Goal: Task Accomplishment & Management: Complete application form

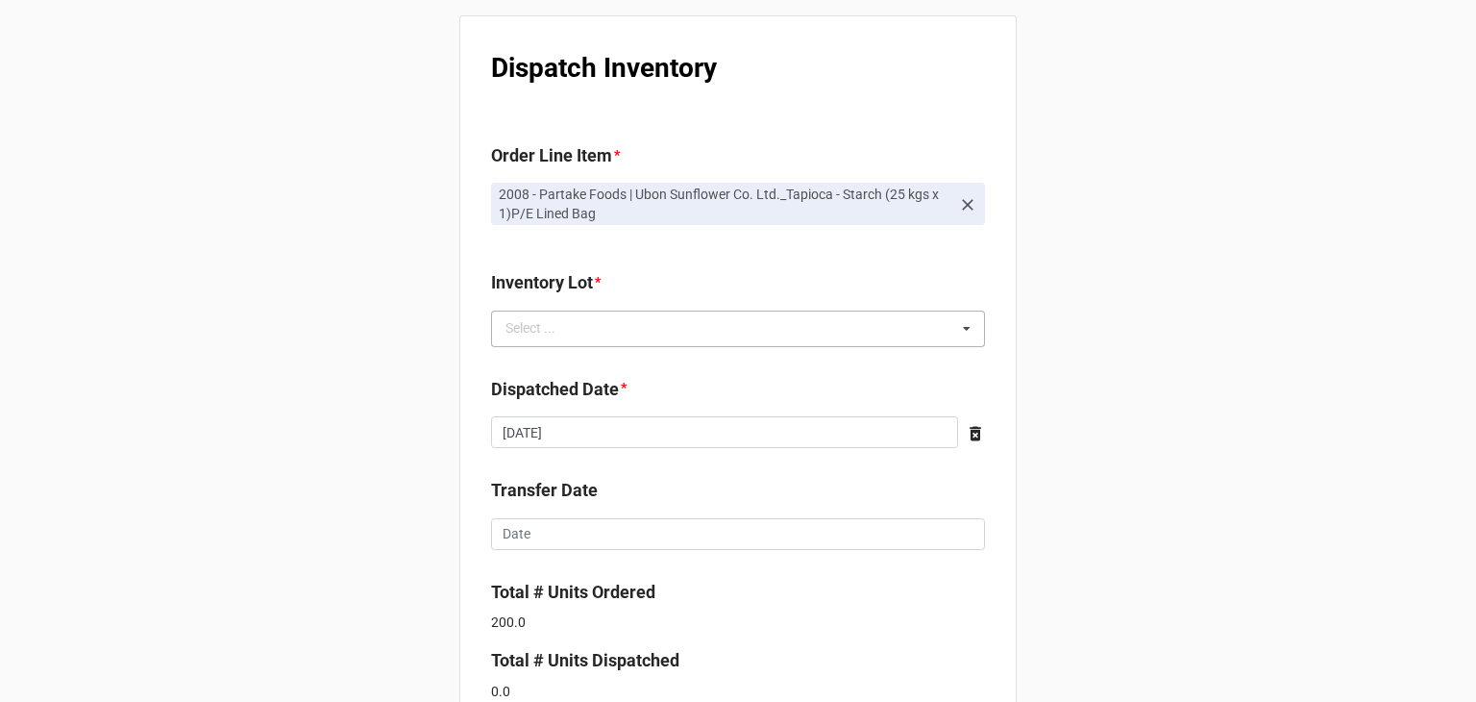
click at [753, 329] on div "Select ... No results found." at bounding box center [738, 328] width 494 height 37
click at [735, 285] on b "Inventory Lot *" at bounding box center [738, 286] width 494 height 34
click at [604, 345] on div "Select ... No results found." at bounding box center [738, 328] width 494 height 37
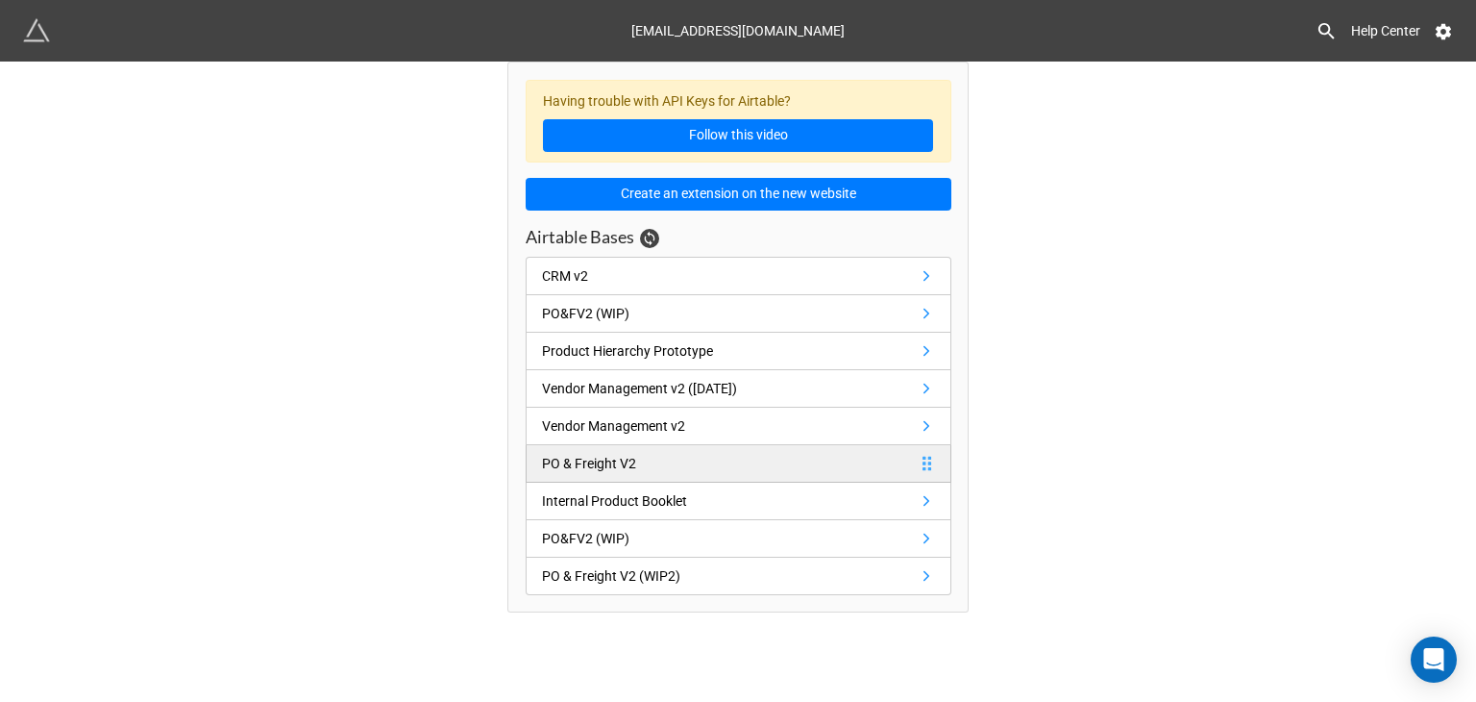
click at [730, 463] on link "PO & Freight V2" at bounding box center [739, 463] width 426 height 37
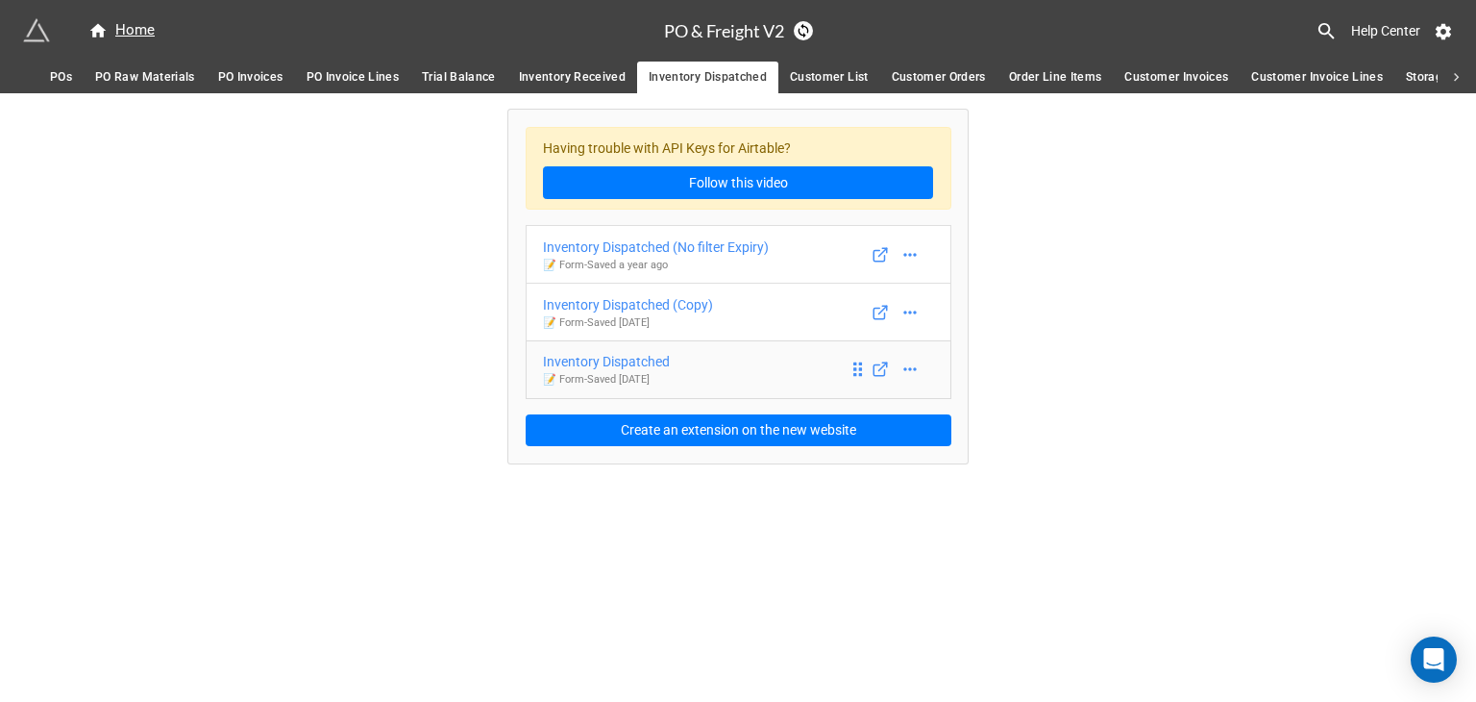
click at [687, 355] on link "Inventory Dispatched 📝 Form - Saved 4 days ago" at bounding box center [739, 369] width 426 height 59
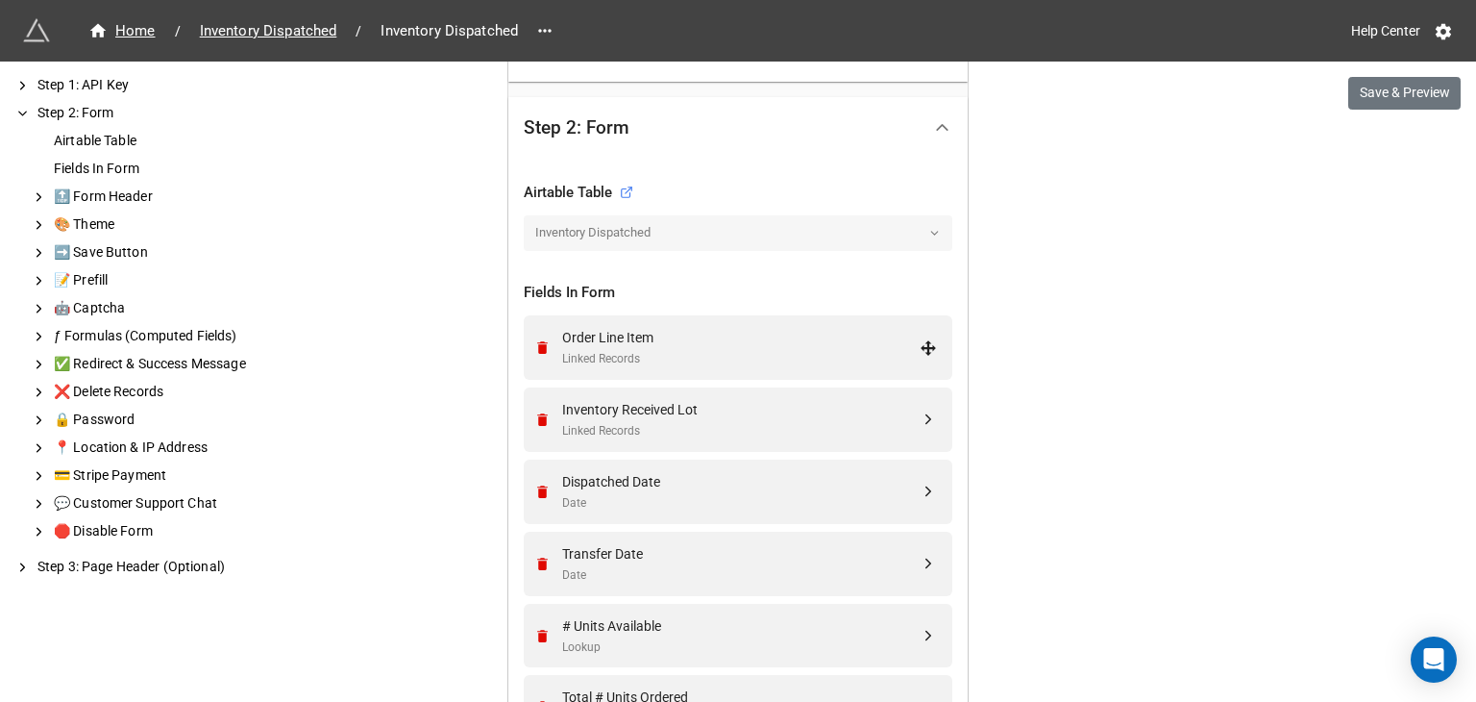
scroll to position [630, 0]
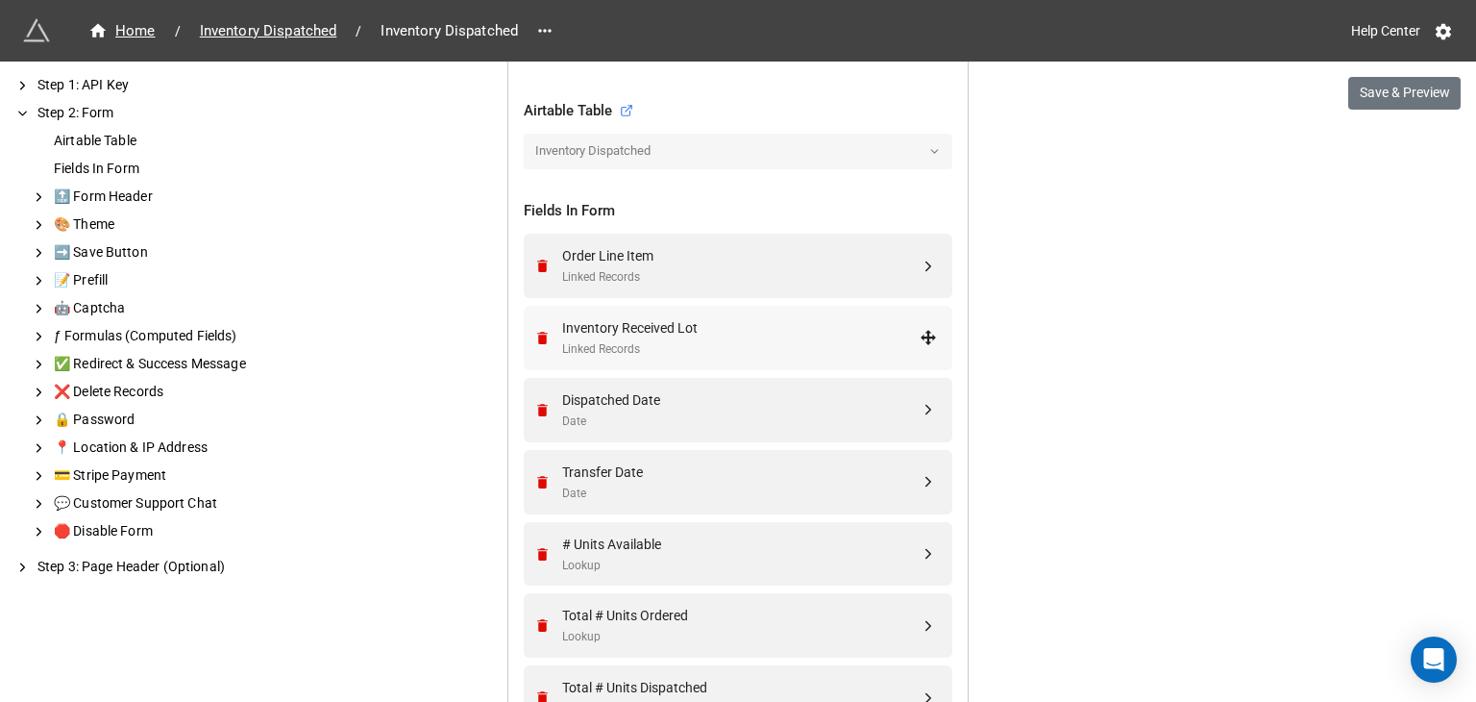
click at [704, 342] on div "Linked Records" at bounding box center [741, 349] width 358 height 18
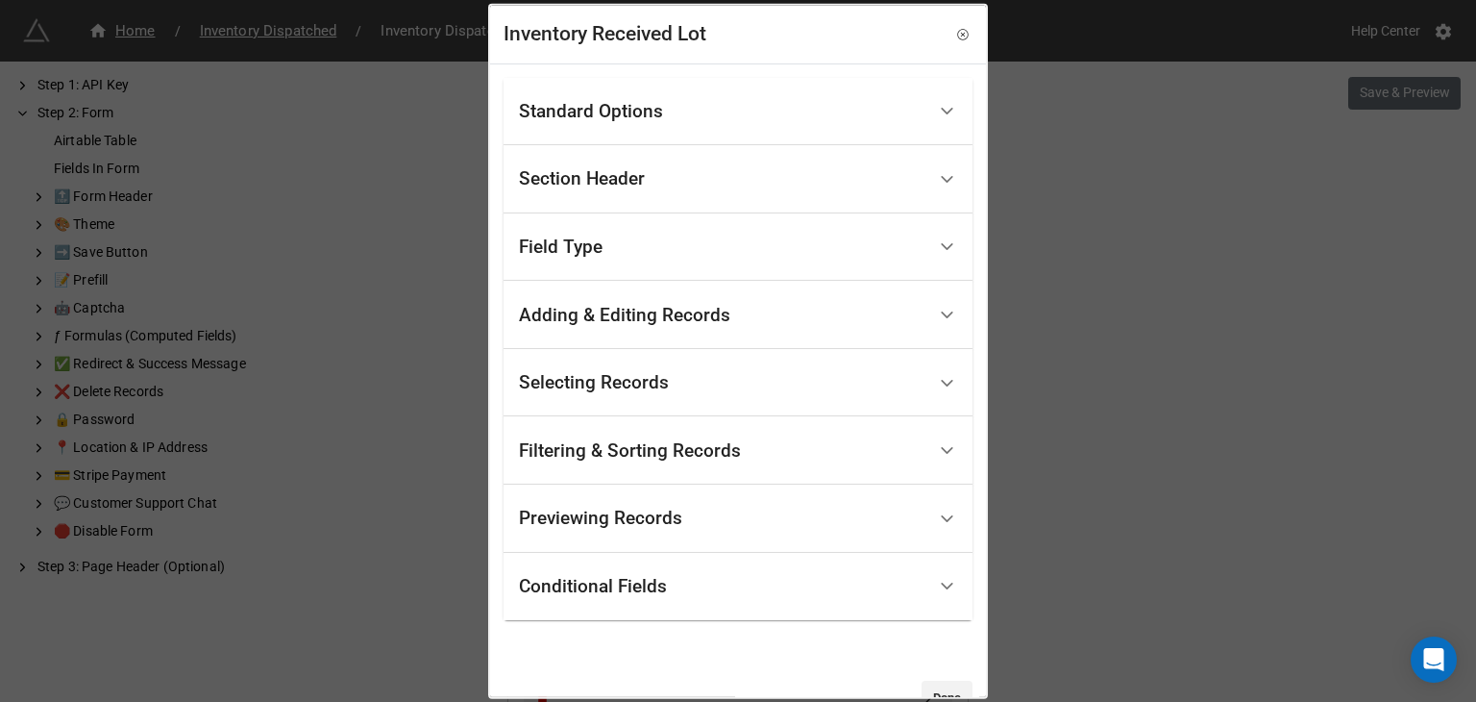
click at [725, 317] on div "Adding & Editing Records" at bounding box center [624, 314] width 211 height 19
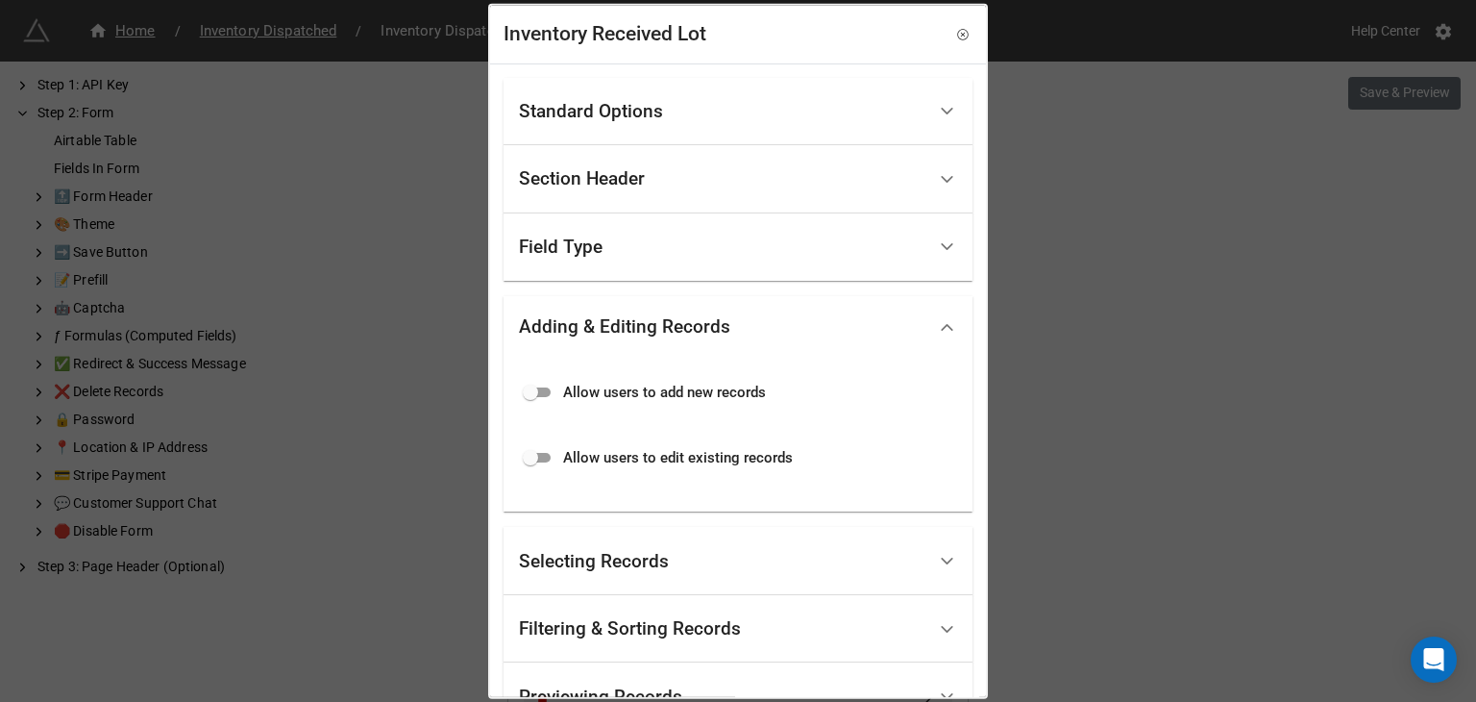
click at [741, 258] on div "Field Type" at bounding box center [722, 246] width 407 height 45
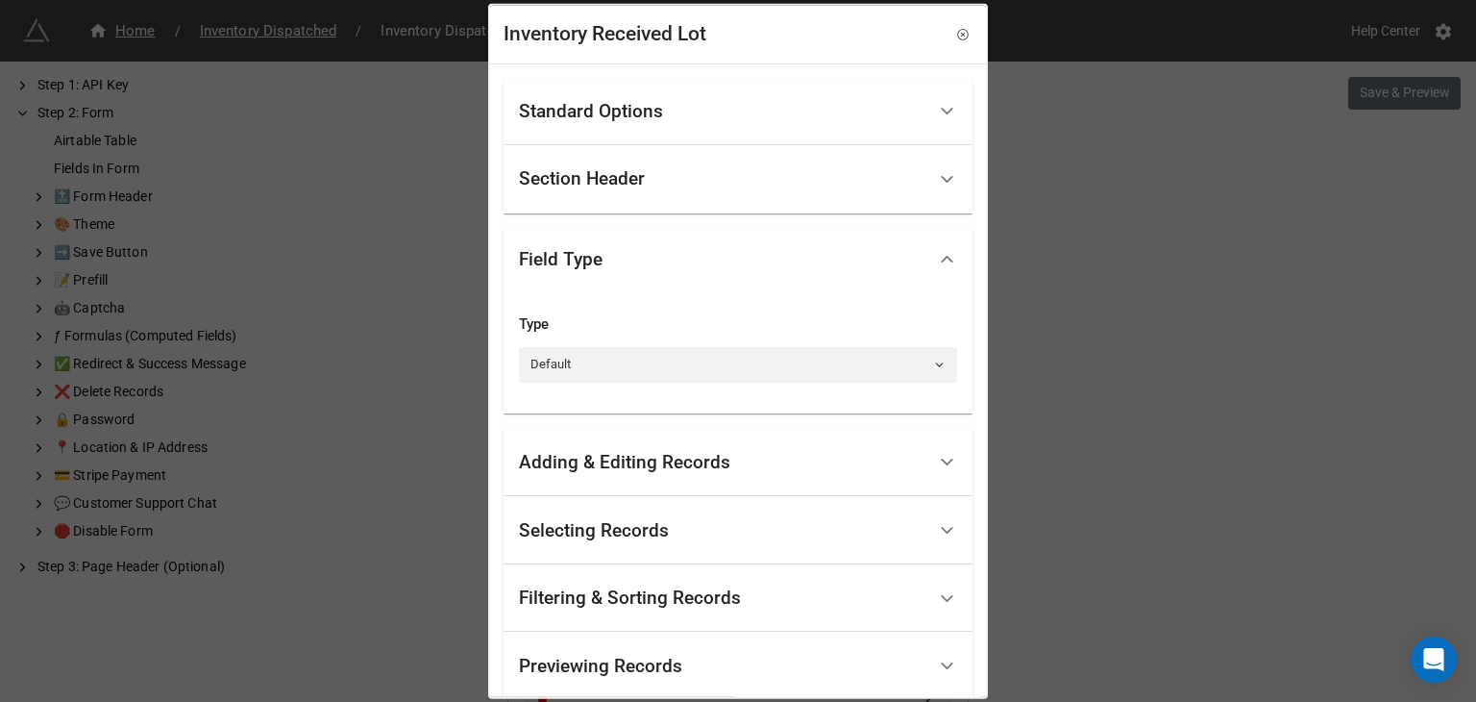
click at [755, 191] on div "Section Header" at bounding box center [722, 179] width 407 height 45
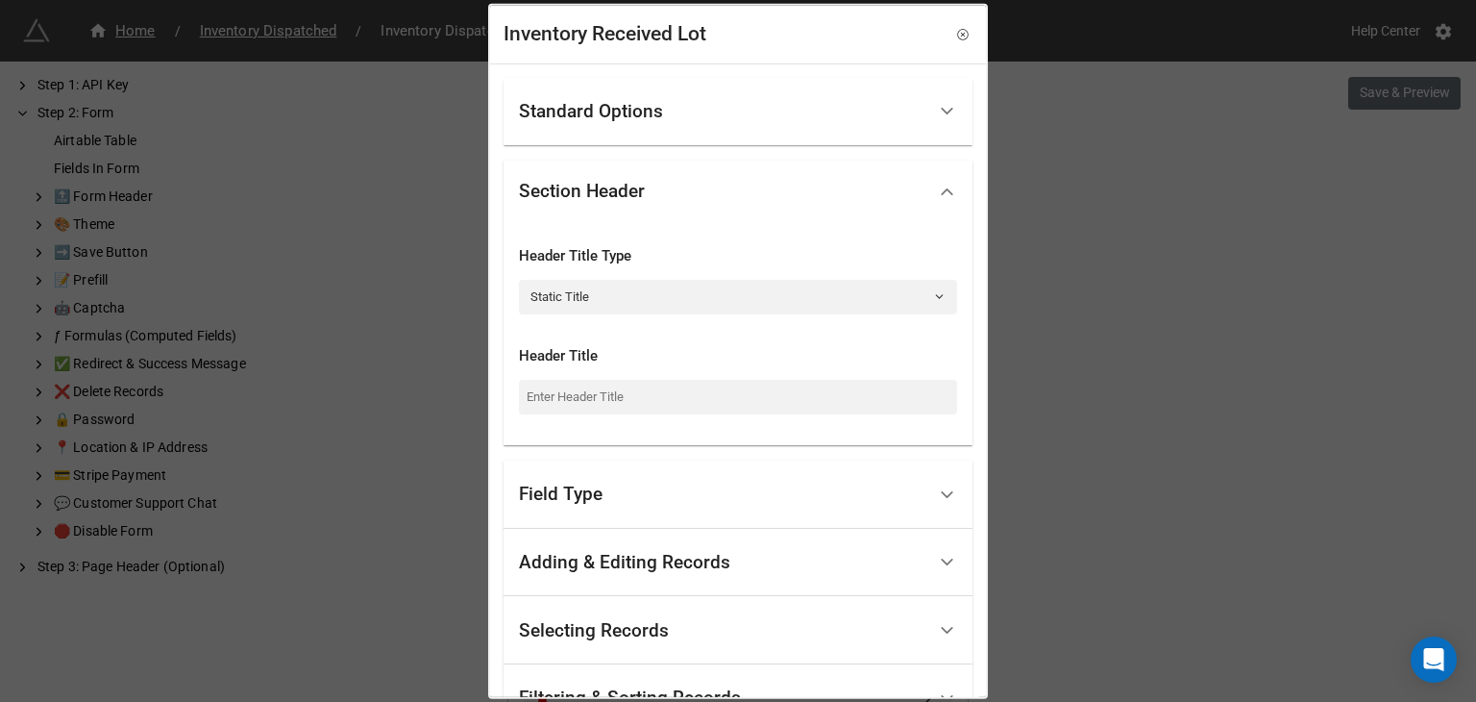
click at [765, 120] on div "Standard Options" at bounding box center [722, 110] width 407 height 45
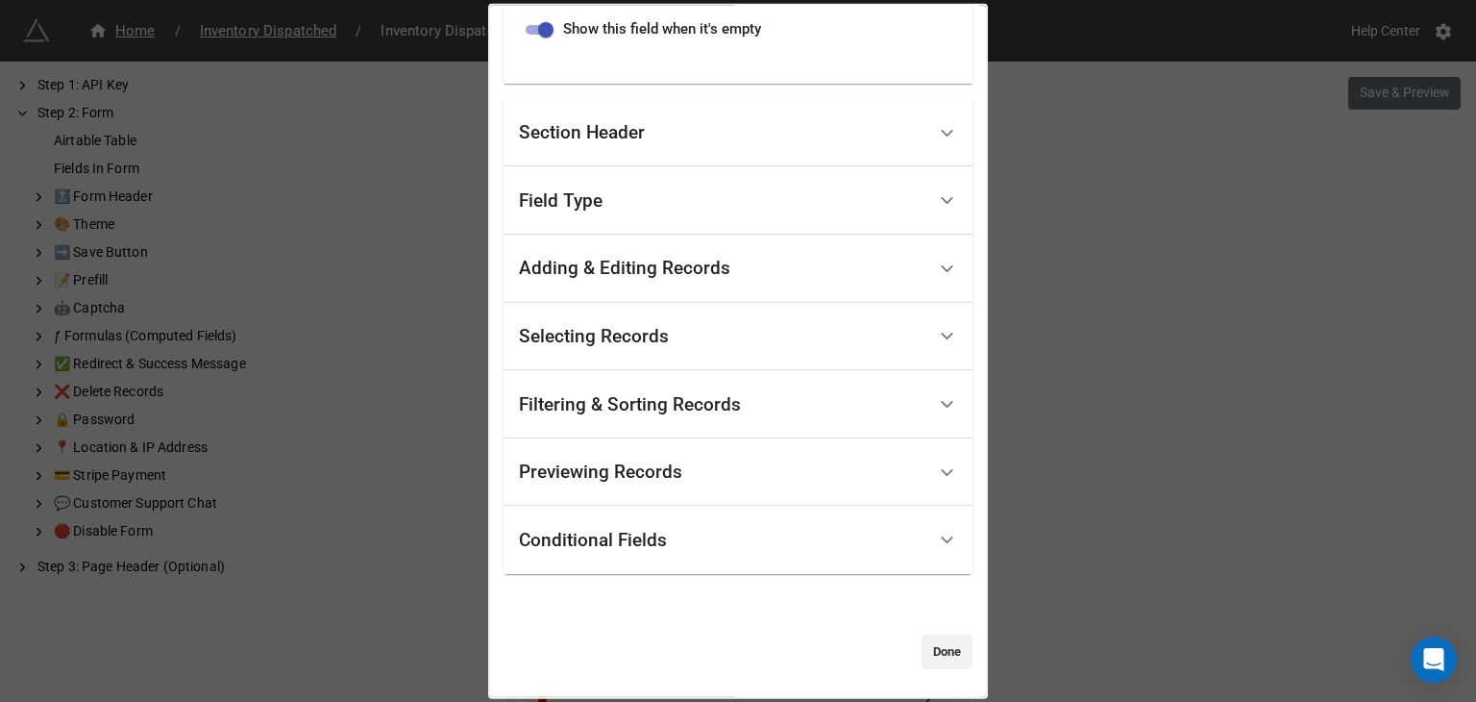
click at [738, 335] on div "Selecting Records" at bounding box center [722, 335] width 407 height 45
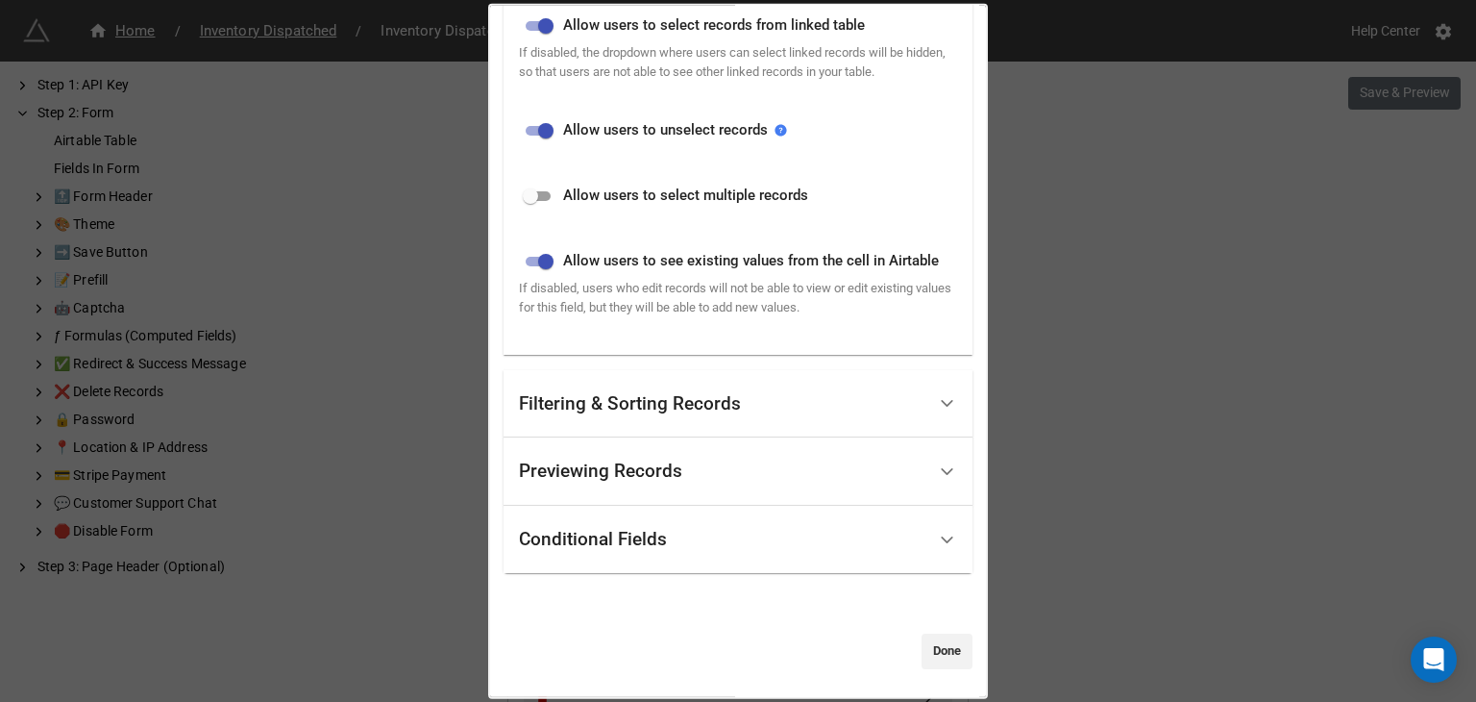
click at [723, 397] on div "Filtering & Sorting Records" at bounding box center [630, 403] width 222 height 19
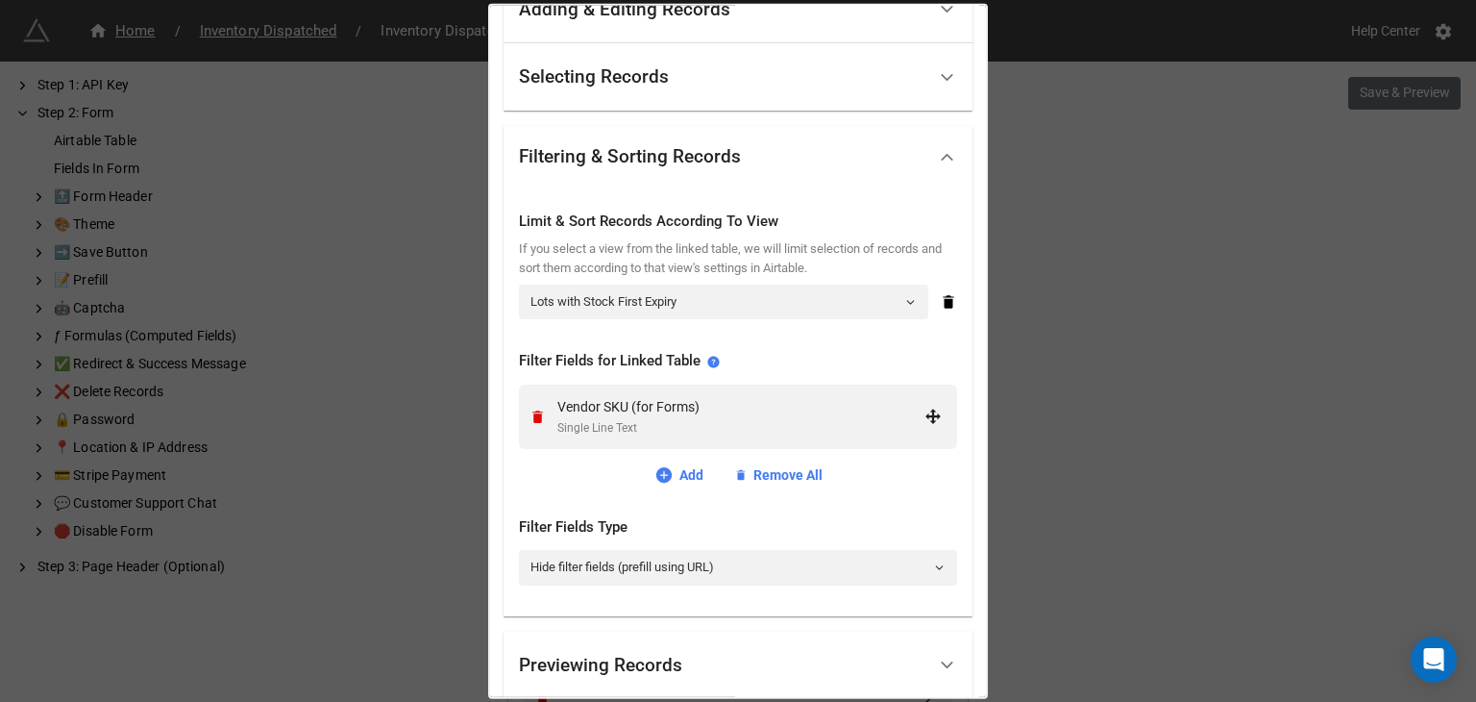
scroll to position [331, 0]
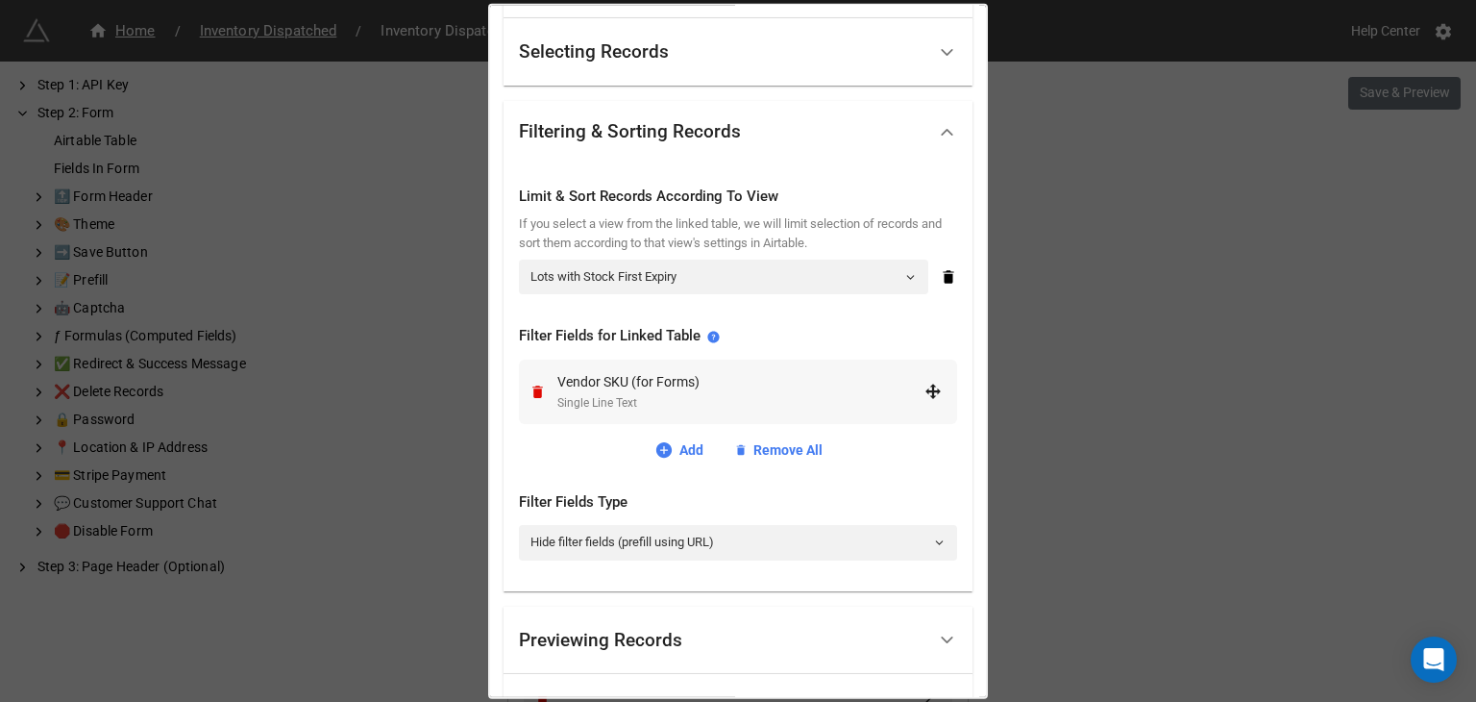
click at [769, 371] on div "Vendor SKU (for Forms)" at bounding box center [740, 381] width 367 height 21
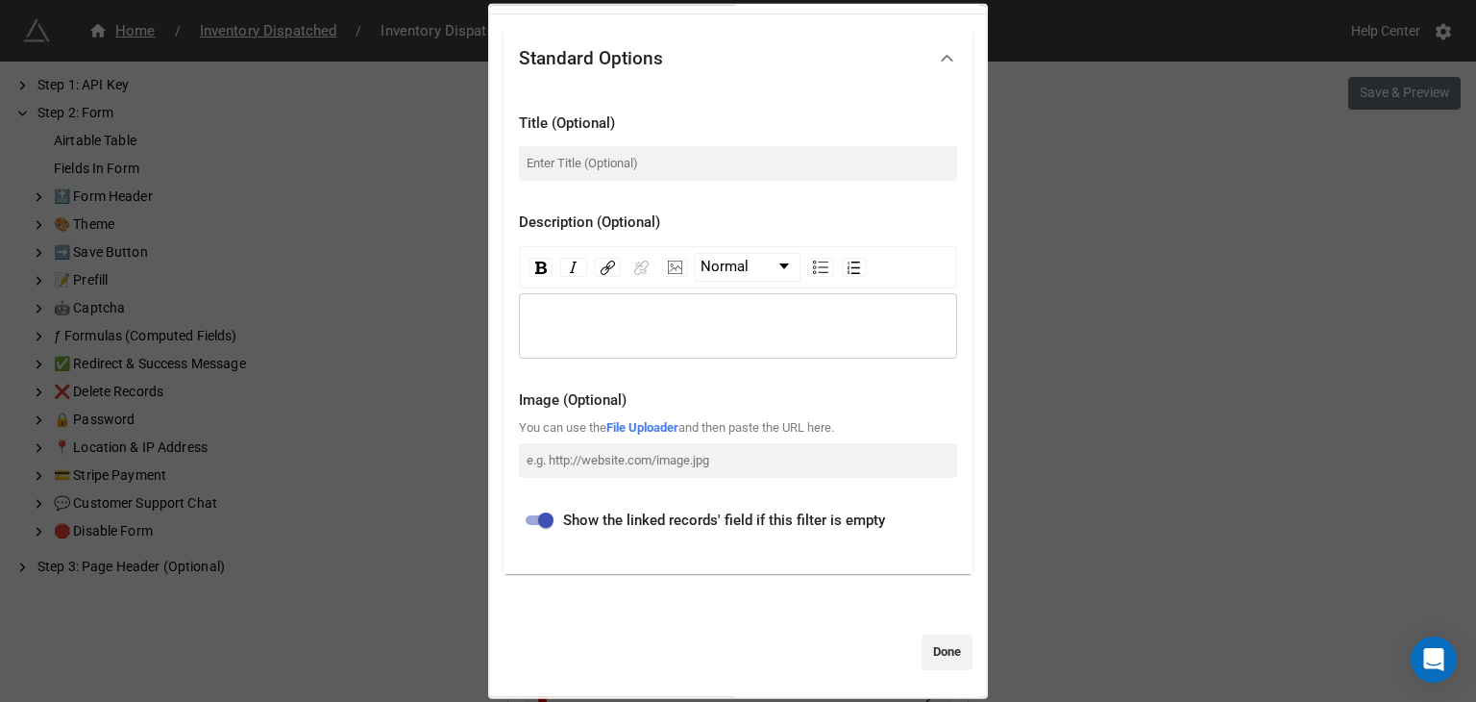
scroll to position [0, 0]
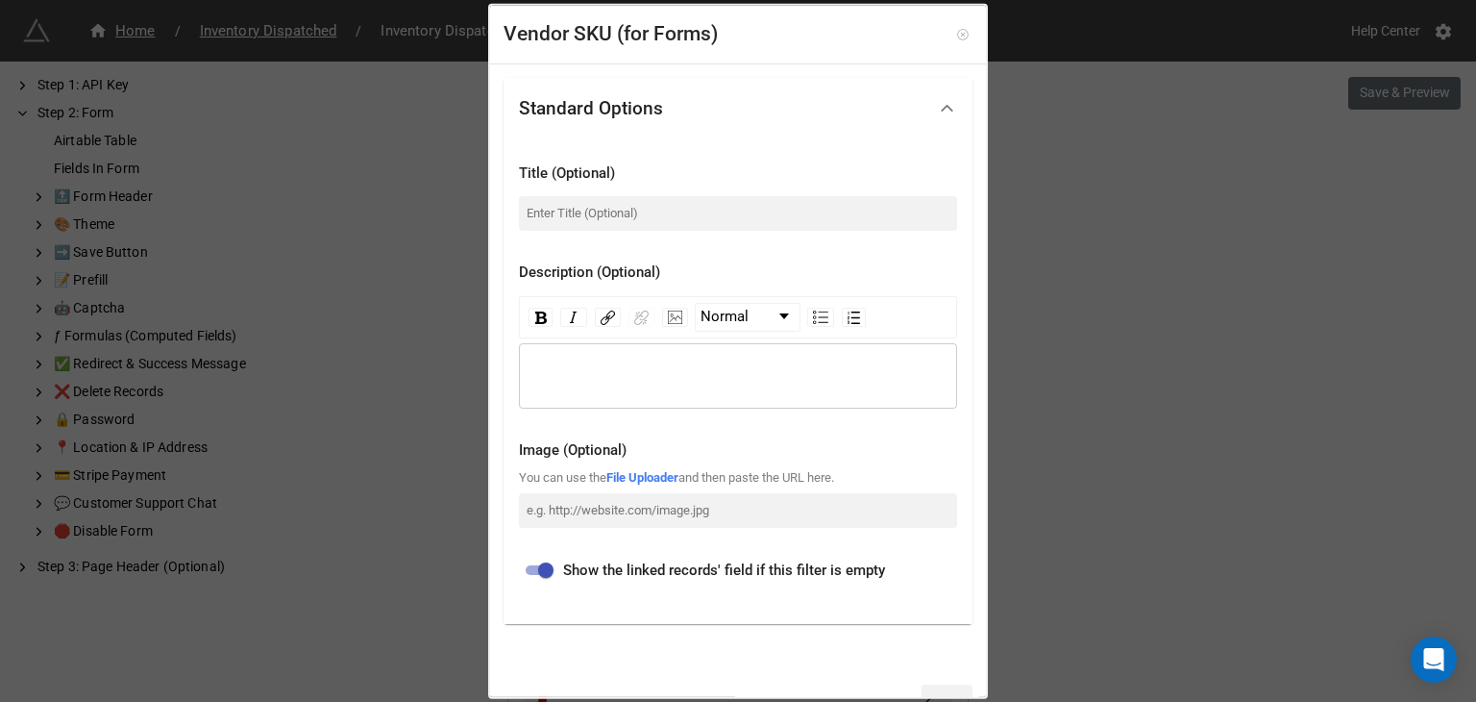
click at [957, 30] on icon at bounding box center [962, 34] width 11 height 11
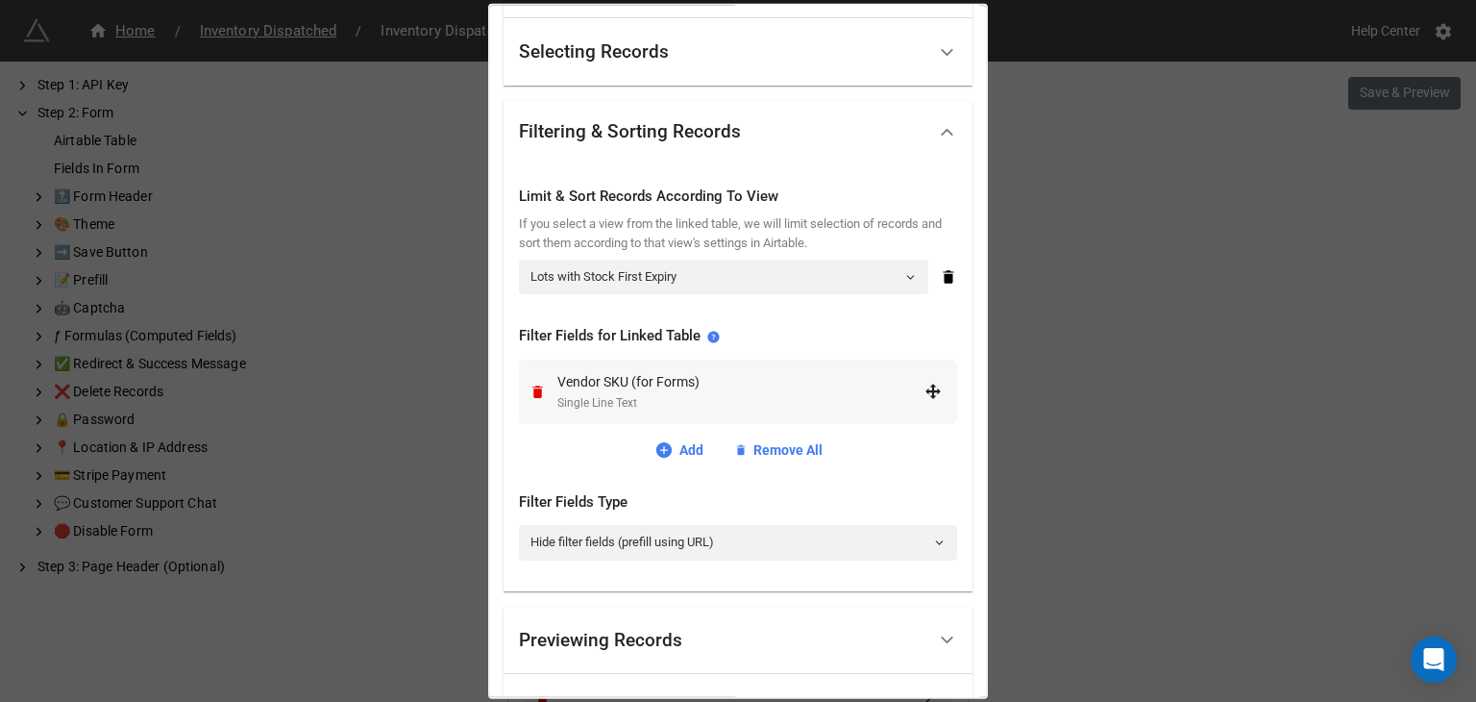
click at [714, 380] on div "Vendor SKU (for Forms)" at bounding box center [740, 381] width 367 height 21
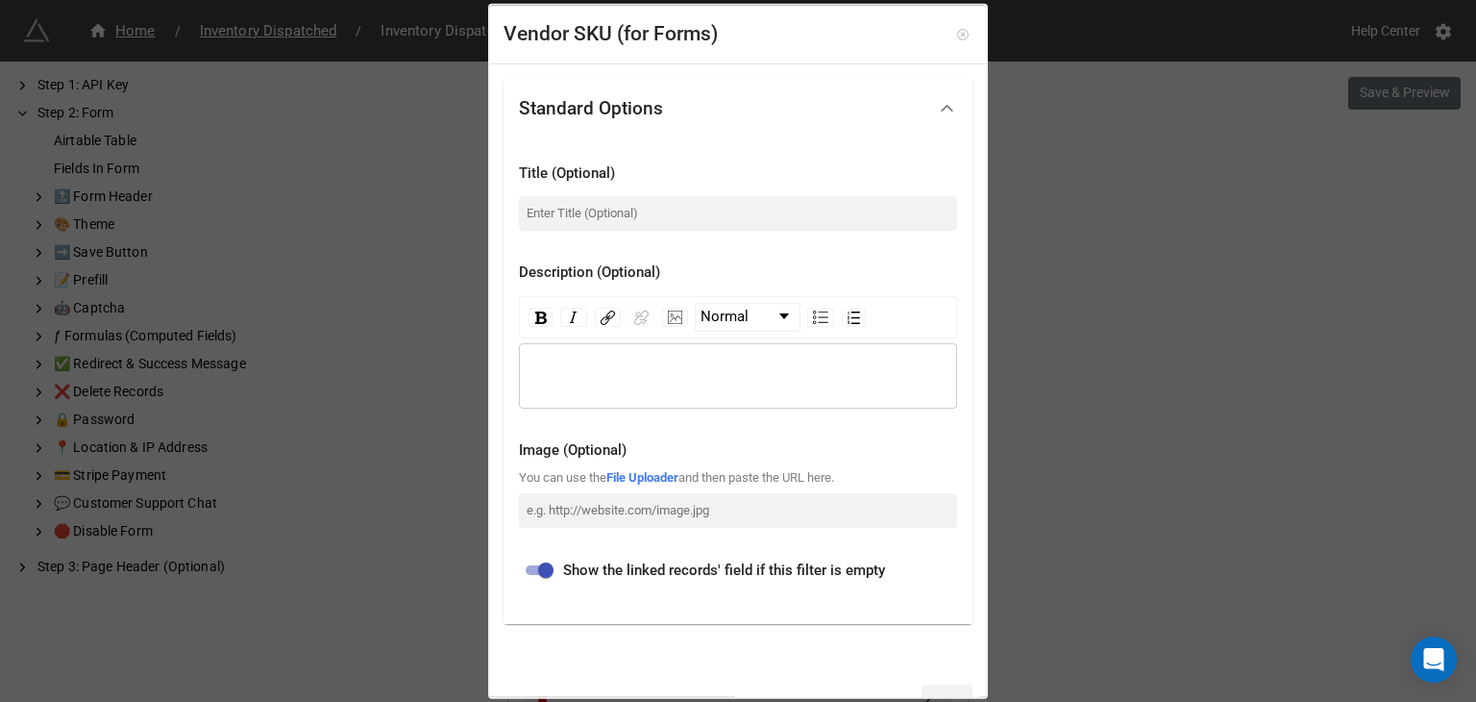
click at [957, 31] on icon at bounding box center [962, 34] width 11 height 11
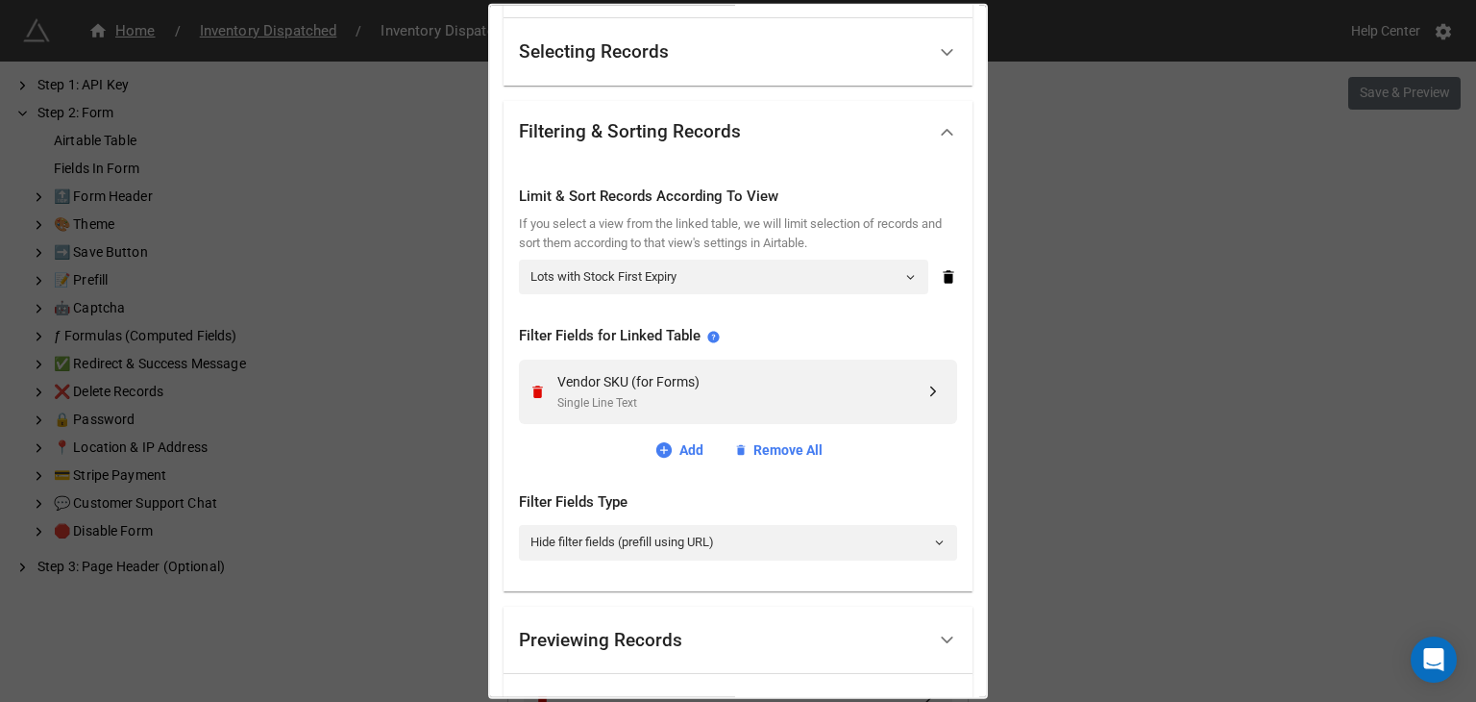
scroll to position [327, 0]
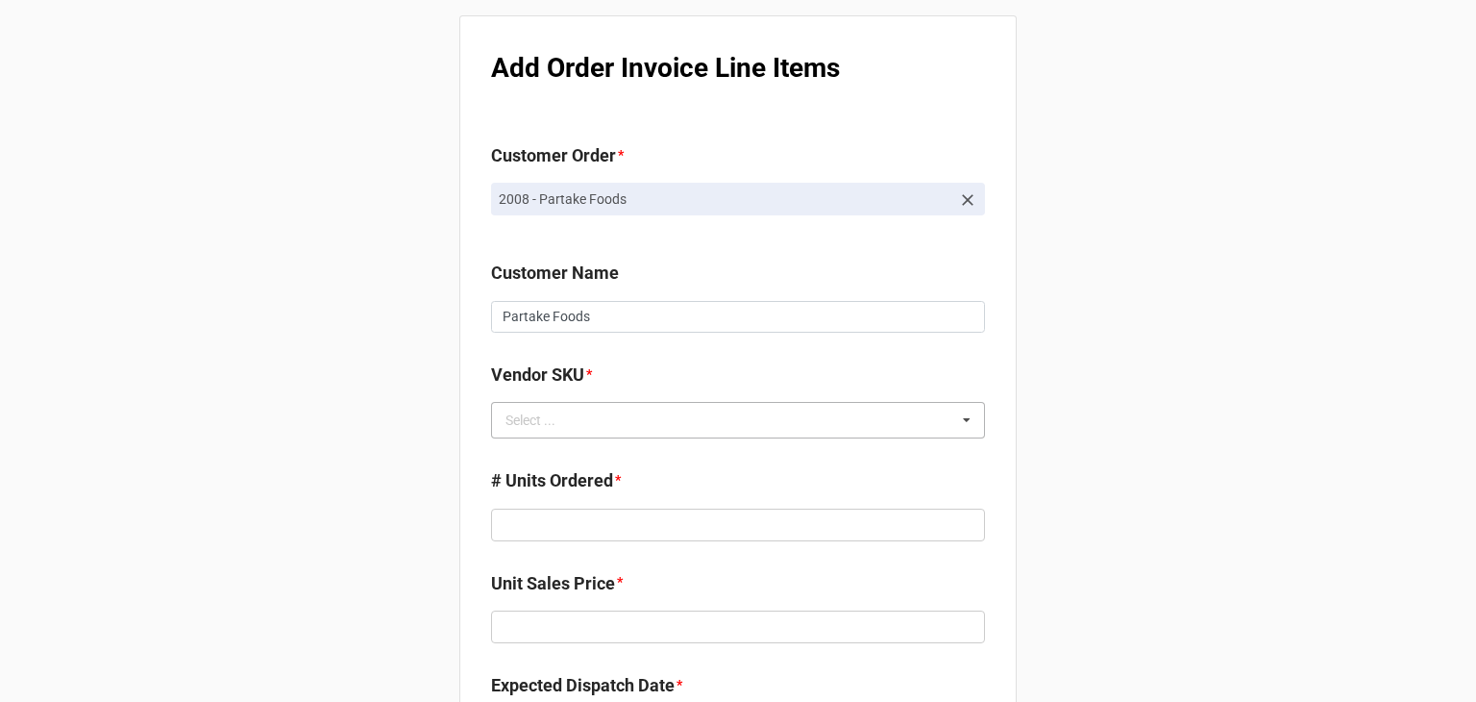
click at [722, 408] on div "Select ... No results found." at bounding box center [738, 420] width 494 height 37
